Goal: Check status

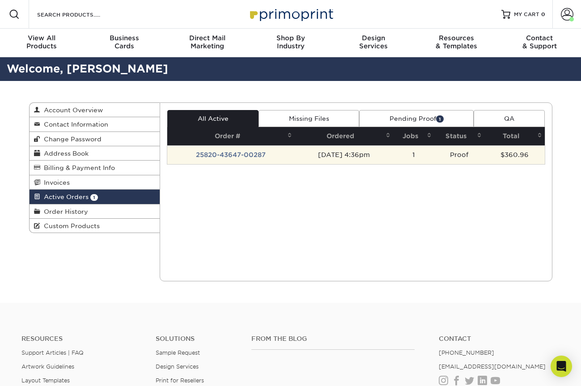
click at [475, 156] on td "Proof" at bounding box center [460, 154] width 50 height 19
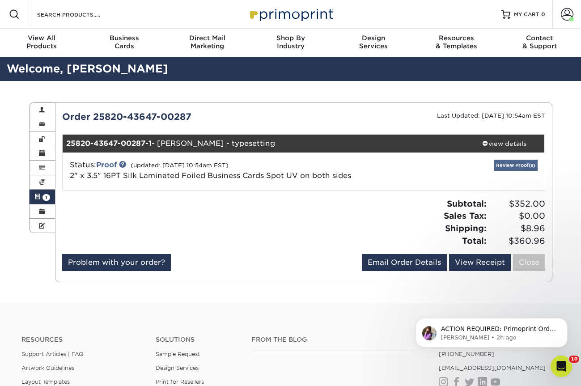
click at [516, 164] on link "Review Proof(s)" at bounding box center [516, 165] width 44 height 11
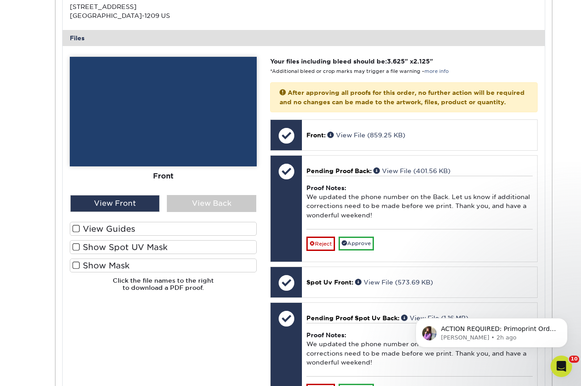
scroll to position [341, 0]
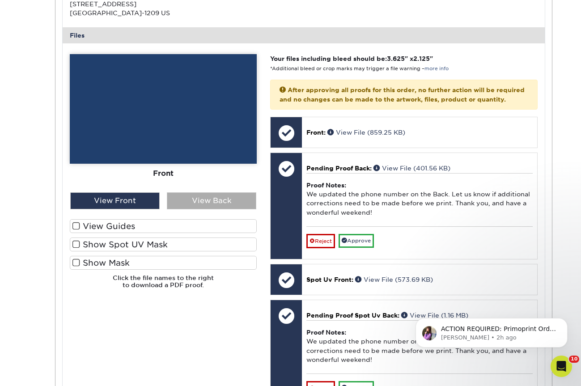
click at [188, 196] on div "View Back" at bounding box center [212, 200] width 90 height 17
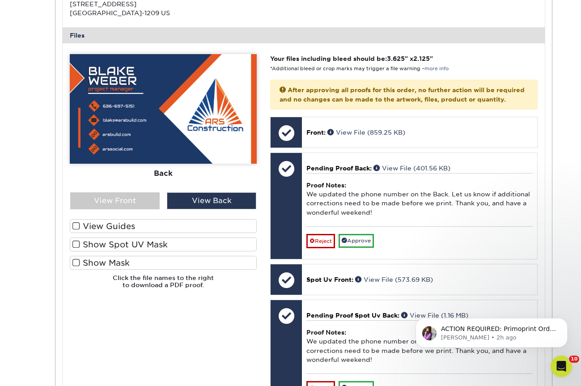
click at [150, 238] on label "Show Spot UV Mask" at bounding box center [163, 245] width 187 height 14
click at [0, 0] on input "Show Spot UV Mask" at bounding box center [0, 0] width 0 height 0
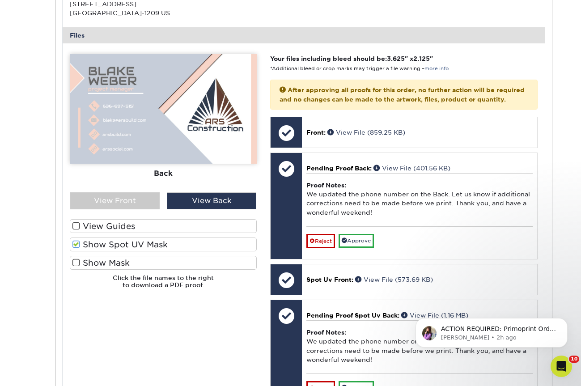
click at [148, 256] on label "Show Mask" at bounding box center [163, 263] width 187 height 14
click at [0, 0] on input "Show Mask" at bounding box center [0, 0] width 0 height 0
click at [146, 258] on label "Show Mask" at bounding box center [163, 263] width 187 height 14
click at [0, 0] on input "Show Mask" at bounding box center [0, 0] width 0 height 0
click at [146, 258] on label "Show Mask" at bounding box center [163, 263] width 187 height 14
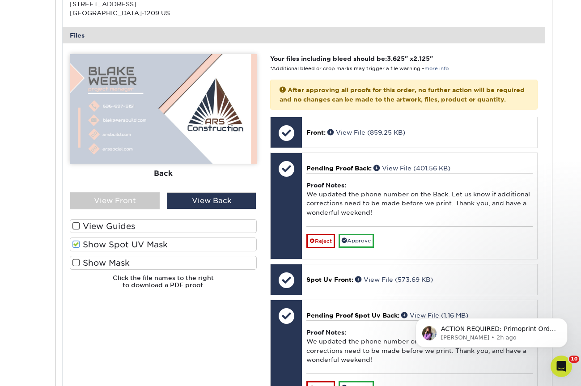
click at [0, 0] on input "Show Mask" at bounding box center [0, 0] width 0 height 0
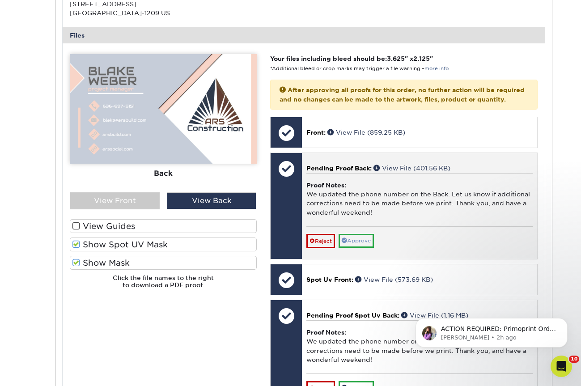
click at [354, 240] on link "Approve" at bounding box center [356, 241] width 35 height 14
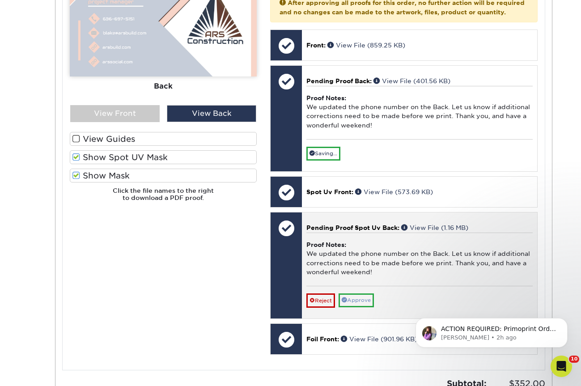
click at [367, 294] on link "Approve" at bounding box center [356, 301] width 35 height 14
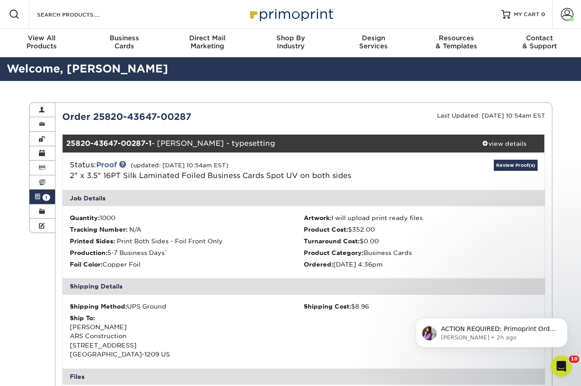
scroll to position [0, 0]
